Goal: Connect with others: Connect with others

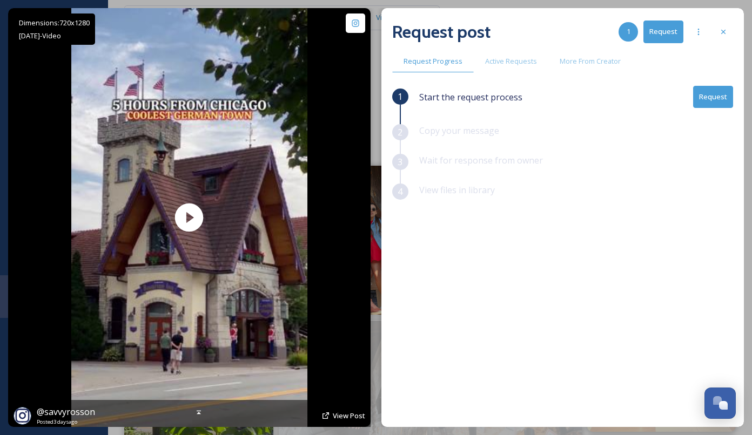
scroll to position [1000, 0]
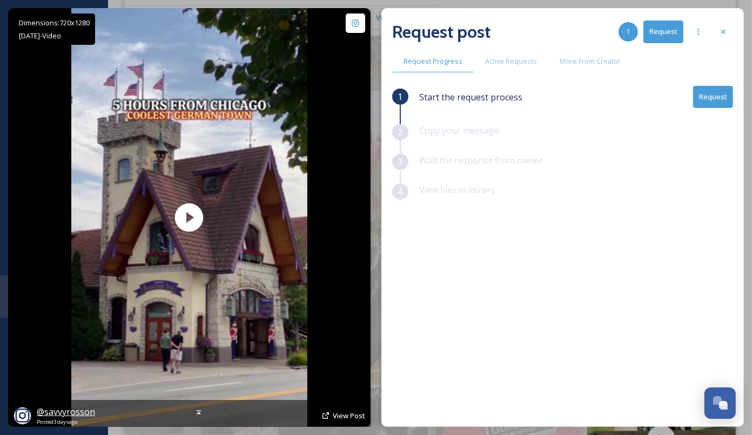
click at [47, 416] on span "@ savvyrosson" at bounding box center [66, 412] width 58 height 12
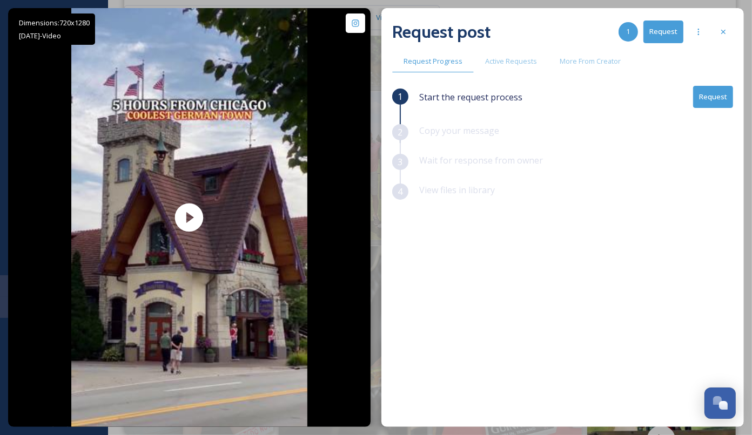
click at [716, 99] on button "Request" at bounding box center [713, 97] width 40 height 22
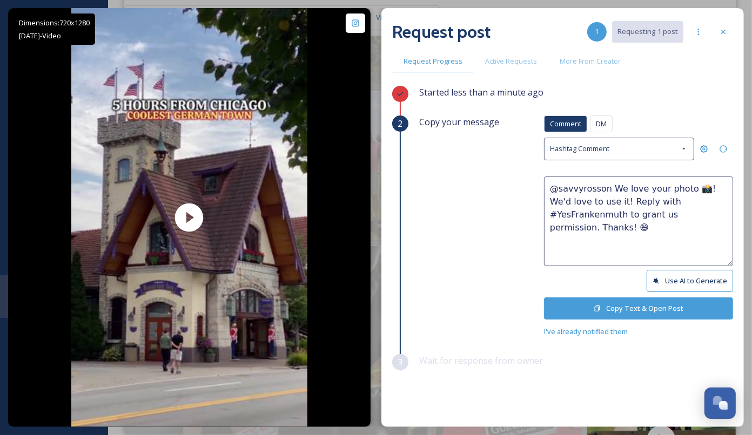
click at [634, 299] on button "Copy Text & Open Post" at bounding box center [638, 309] width 189 height 22
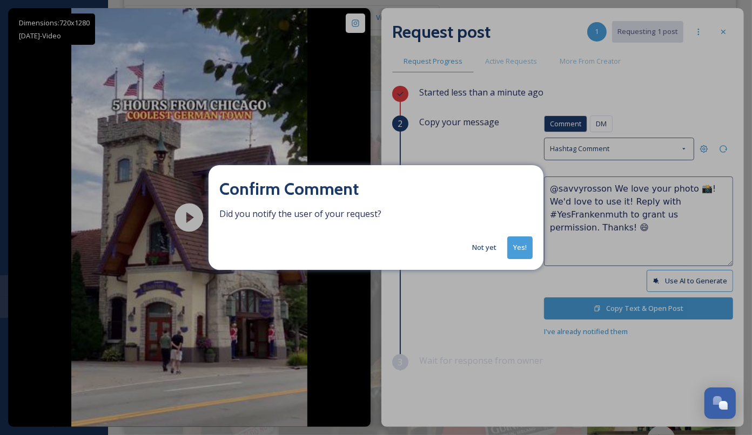
click at [495, 257] on button "Not yet" at bounding box center [484, 247] width 35 height 21
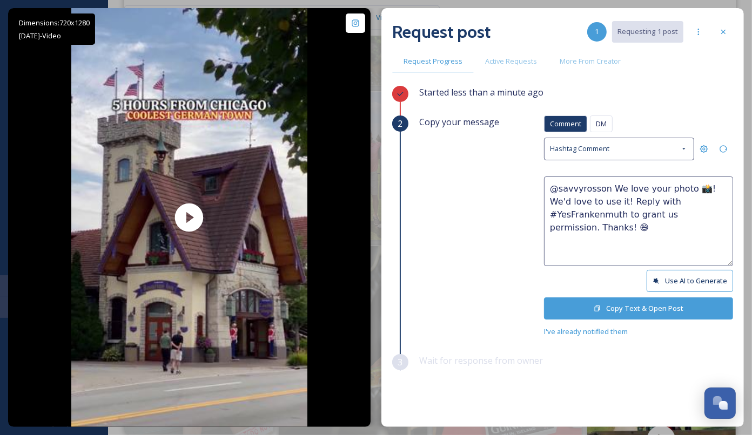
click at [733, 34] on div "Request post 1 Requesting 1 post Request Progress Active Requests More From Cre…" at bounding box center [562, 217] width 362 height 419
click at [724, 33] on icon at bounding box center [723, 32] width 9 height 9
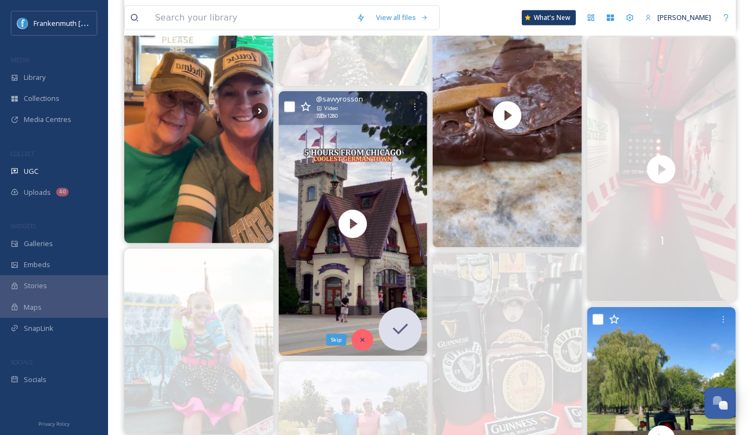
click at [368, 334] on div "Skip" at bounding box center [363, 340] width 22 height 22
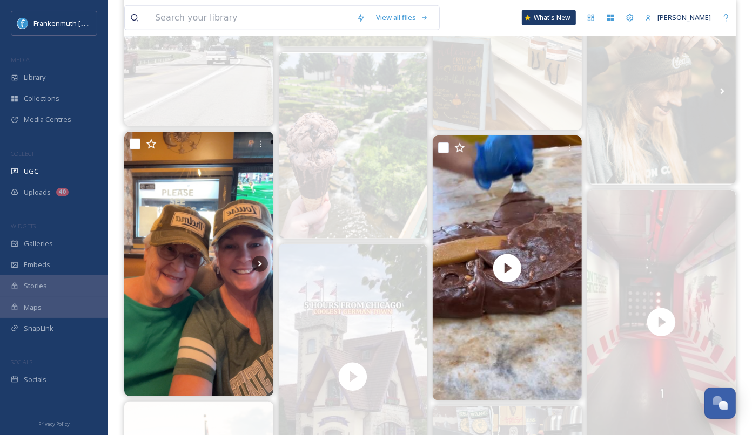
scroll to position [851, 0]
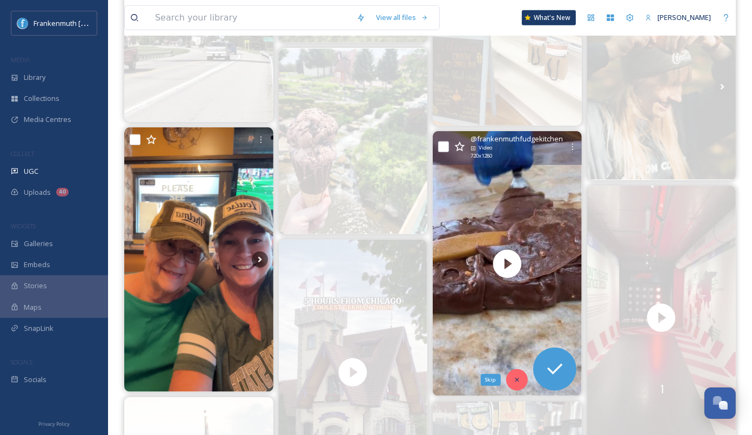
click at [521, 380] on div "Skip" at bounding box center [517, 380] width 22 height 22
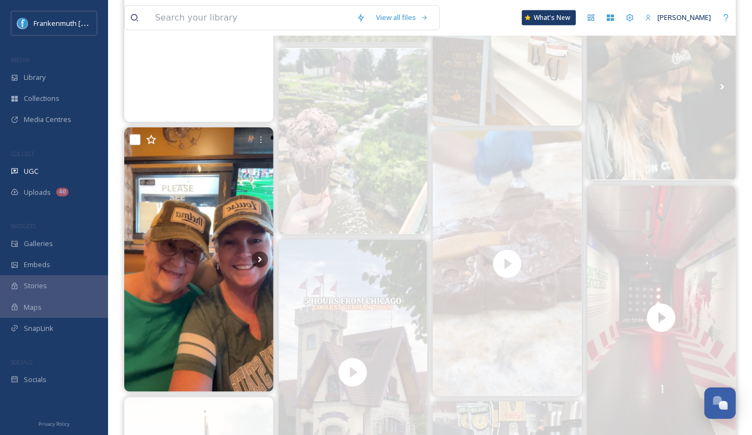
scroll to position [0, 0]
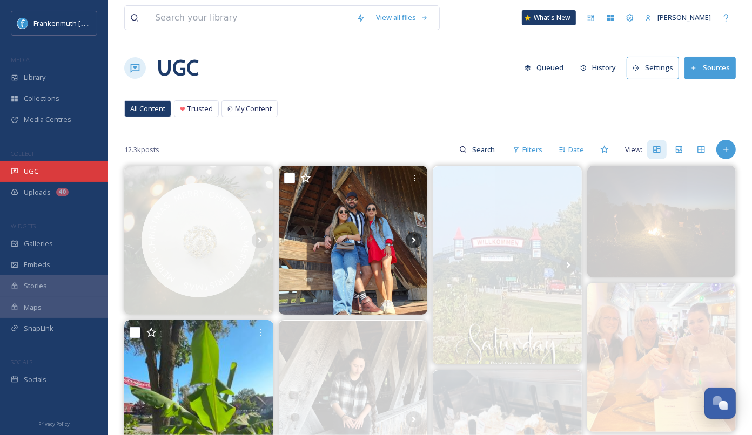
click at [68, 169] on div "UGC" at bounding box center [54, 171] width 108 height 21
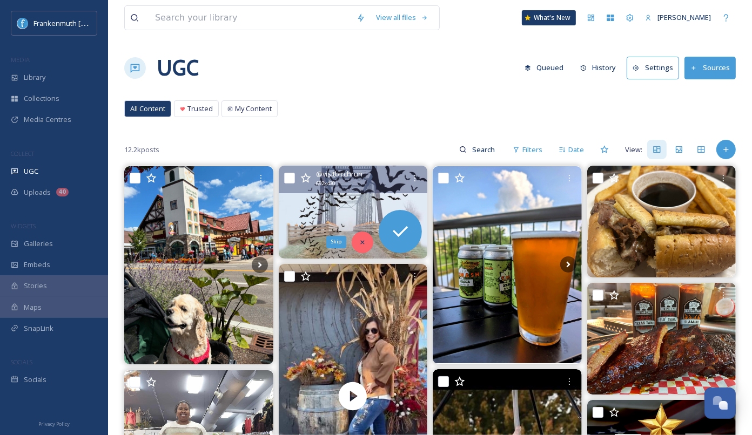
click at [365, 242] on icon at bounding box center [363, 243] width 8 height 8
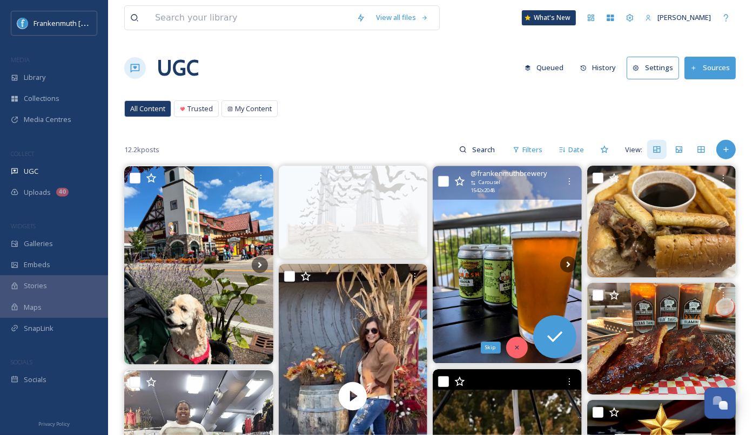
click at [516, 349] on icon at bounding box center [517, 348] width 8 height 8
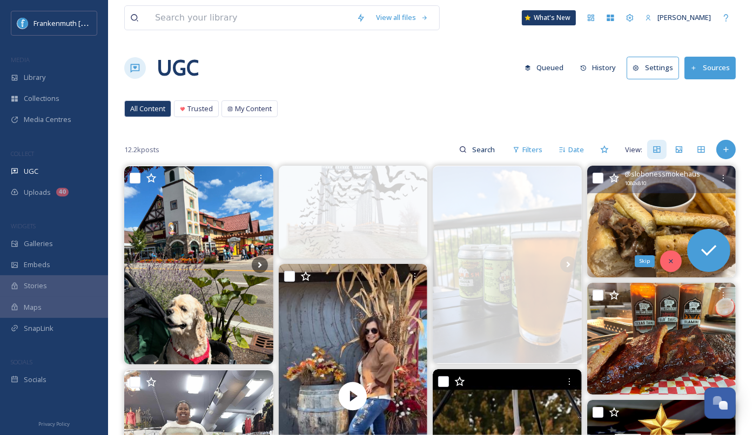
click at [668, 265] on div "Skip" at bounding box center [671, 262] width 22 height 22
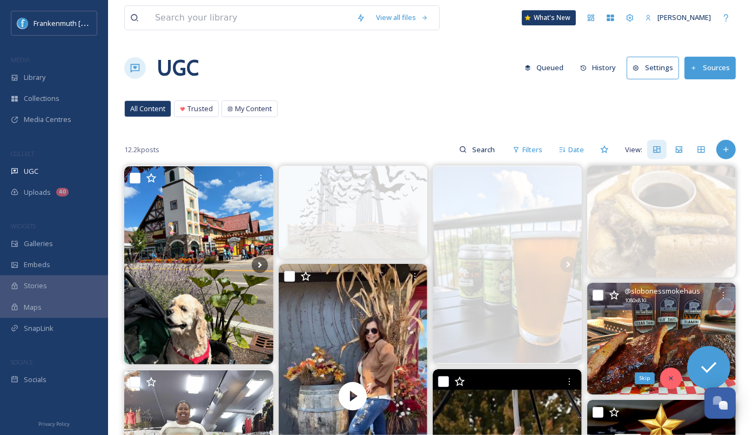
click at [673, 380] on icon at bounding box center [671, 379] width 8 height 8
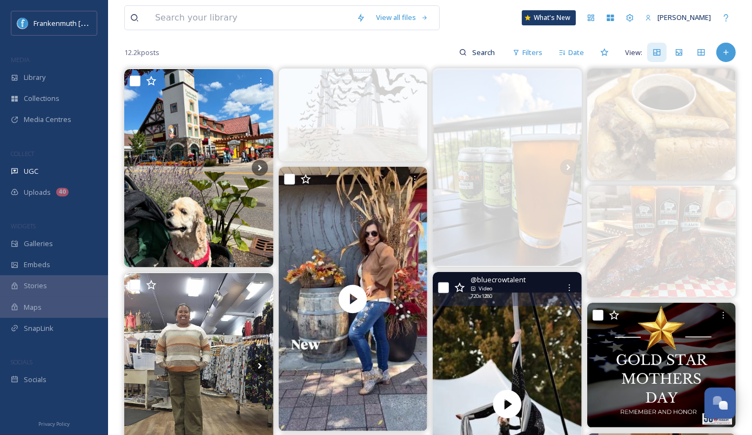
scroll to position [136, 0]
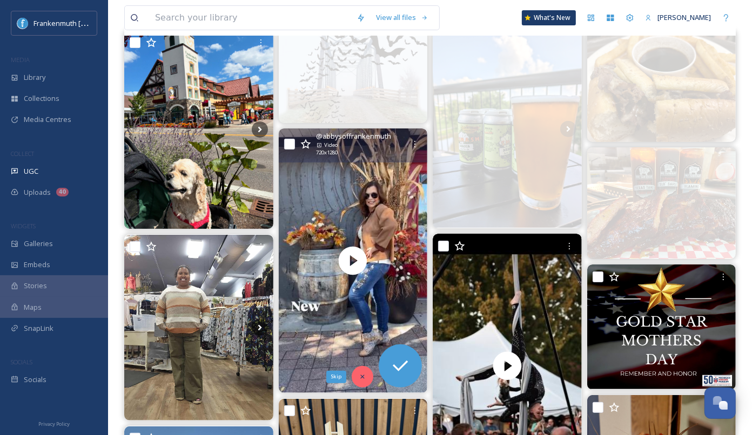
click at [364, 373] on icon at bounding box center [363, 377] width 8 height 8
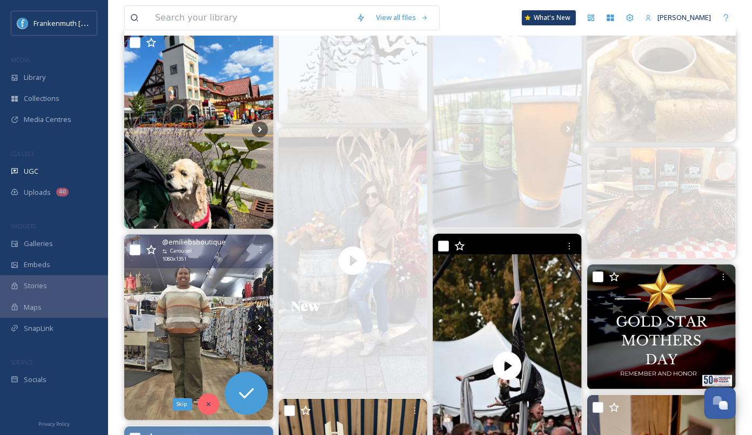
click at [210, 411] on div "Skip" at bounding box center [209, 405] width 22 height 22
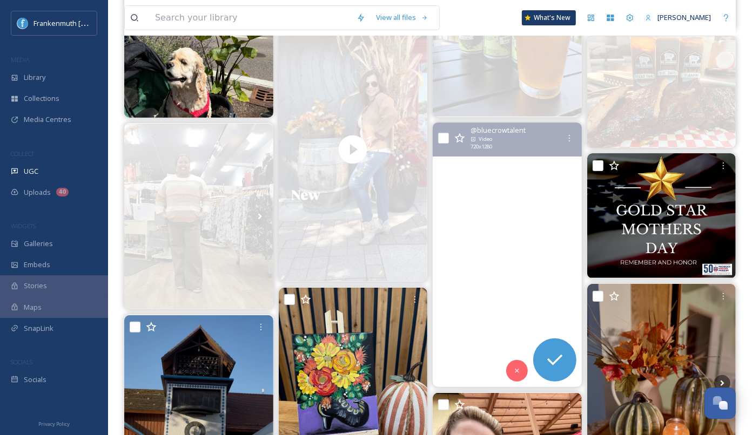
scroll to position [267, 0]
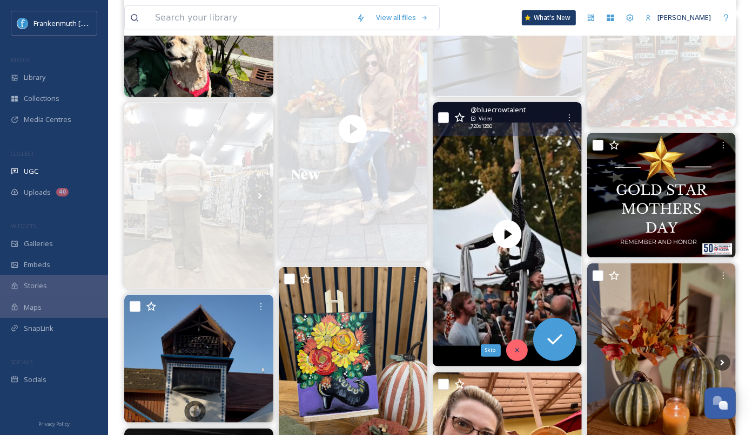
click at [520, 354] on div "Skip" at bounding box center [517, 351] width 22 height 22
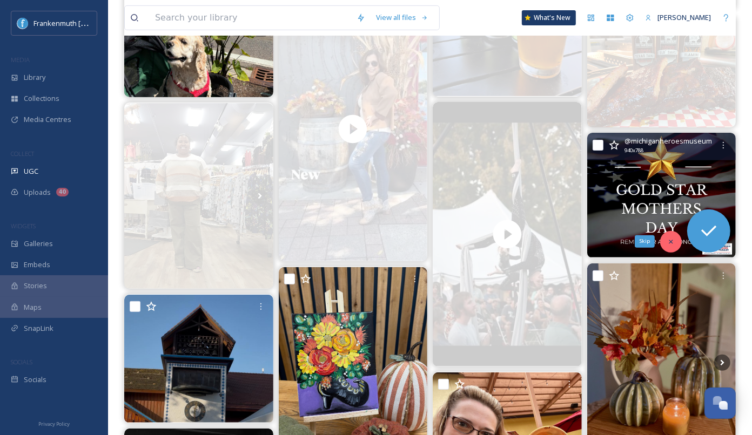
click at [674, 238] on icon at bounding box center [671, 242] width 8 height 8
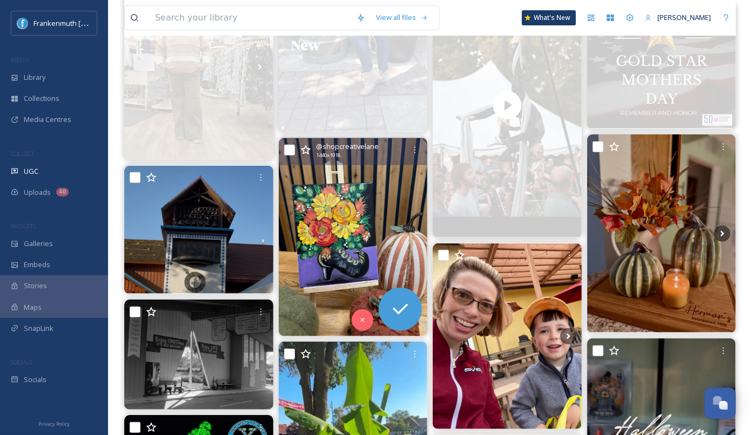
scroll to position [398, 0]
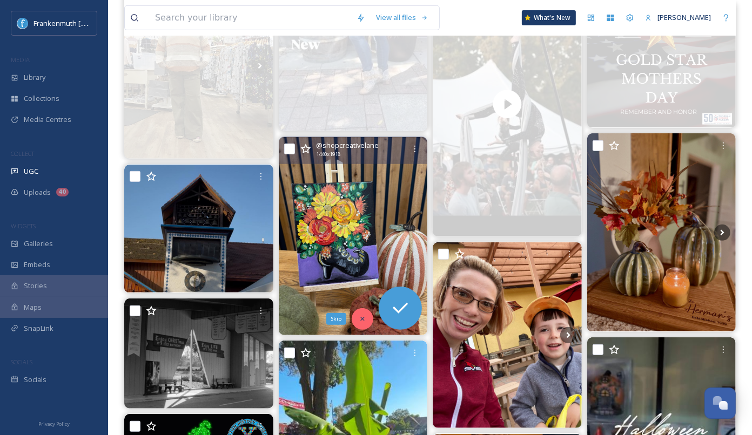
click at [364, 315] on icon at bounding box center [363, 319] width 8 height 8
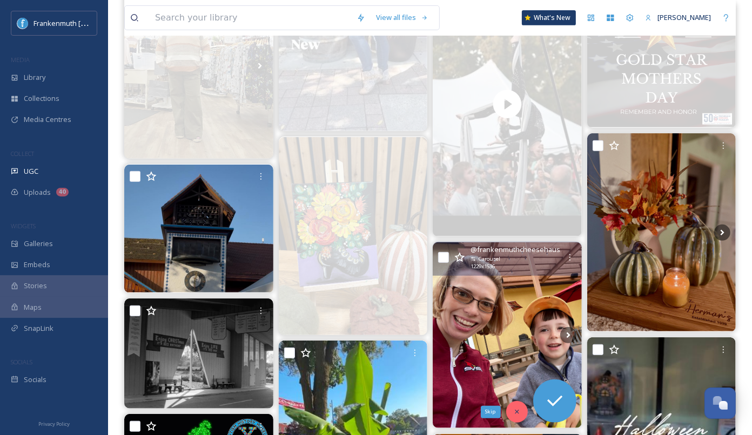
click at [515, 410] on icon at bounding box center [517, 412] width 8 height 8
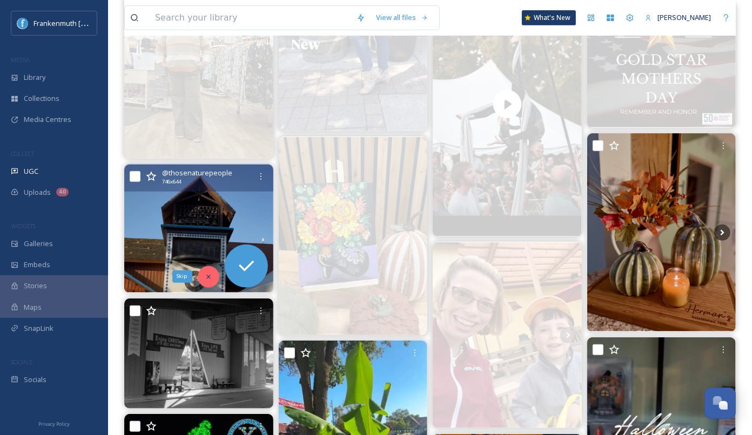
click at [207, 273] on icon at bounding box center [209, 277] width 8 height 8
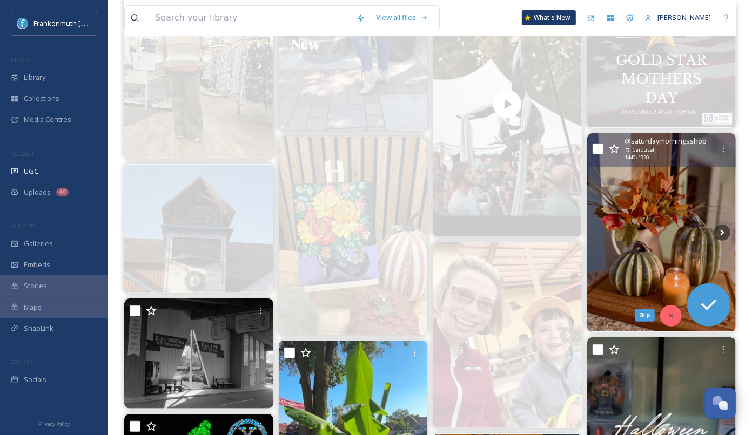
click at [676, 314] on div "Skip" at bounding box center [671, 316] width 22 height 22
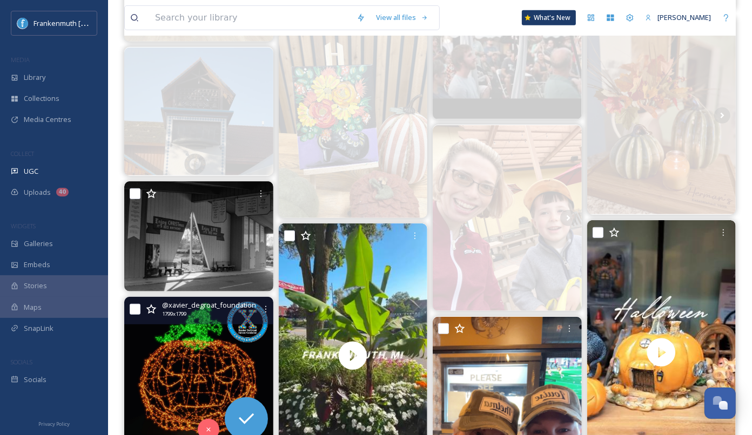
scroll to position [519, 0]
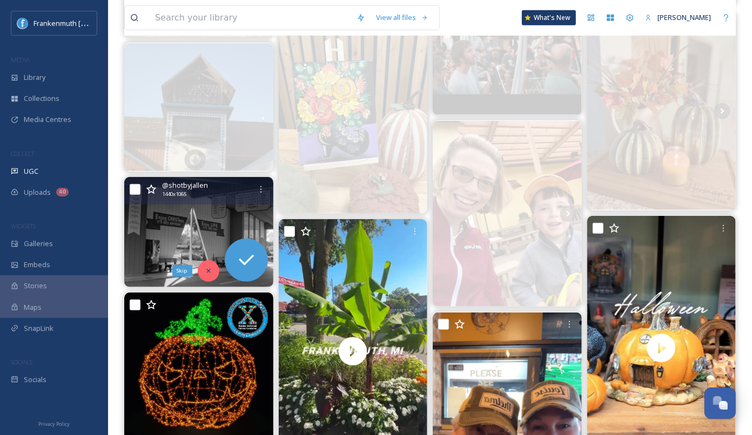
click at [207, 271] on icon at bounding box center [208, 271] width 4 height 4
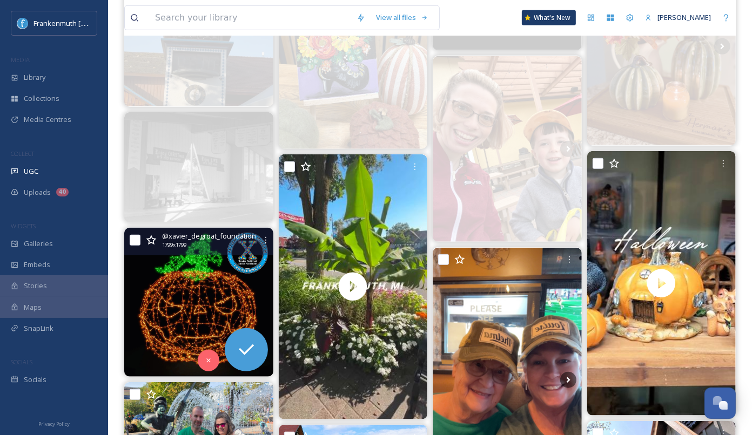
scroll to position [586, 0]
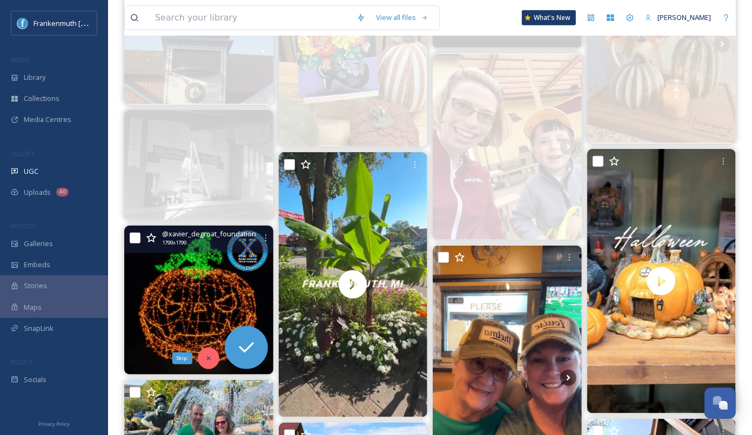
click at [203, 356] on div "Skip" at bounding box center [209, 359] width 22 height 22
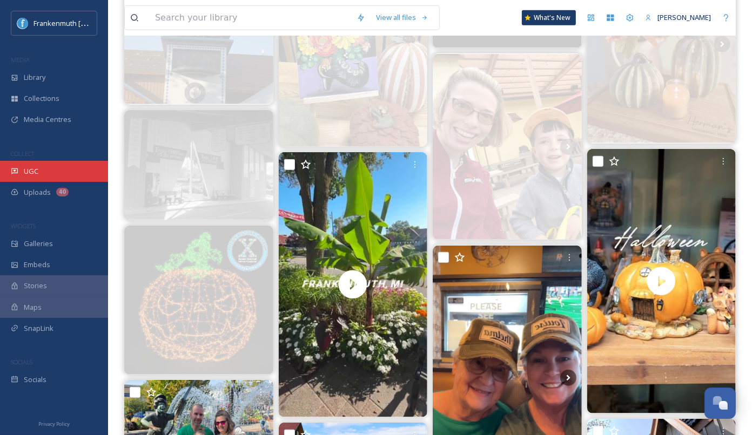
click at [68, 171] on div "UGC" at bounding box center [54, 171] width 108 height 21
